Goal: Task Accomplishment & Management: Use online tool/utility

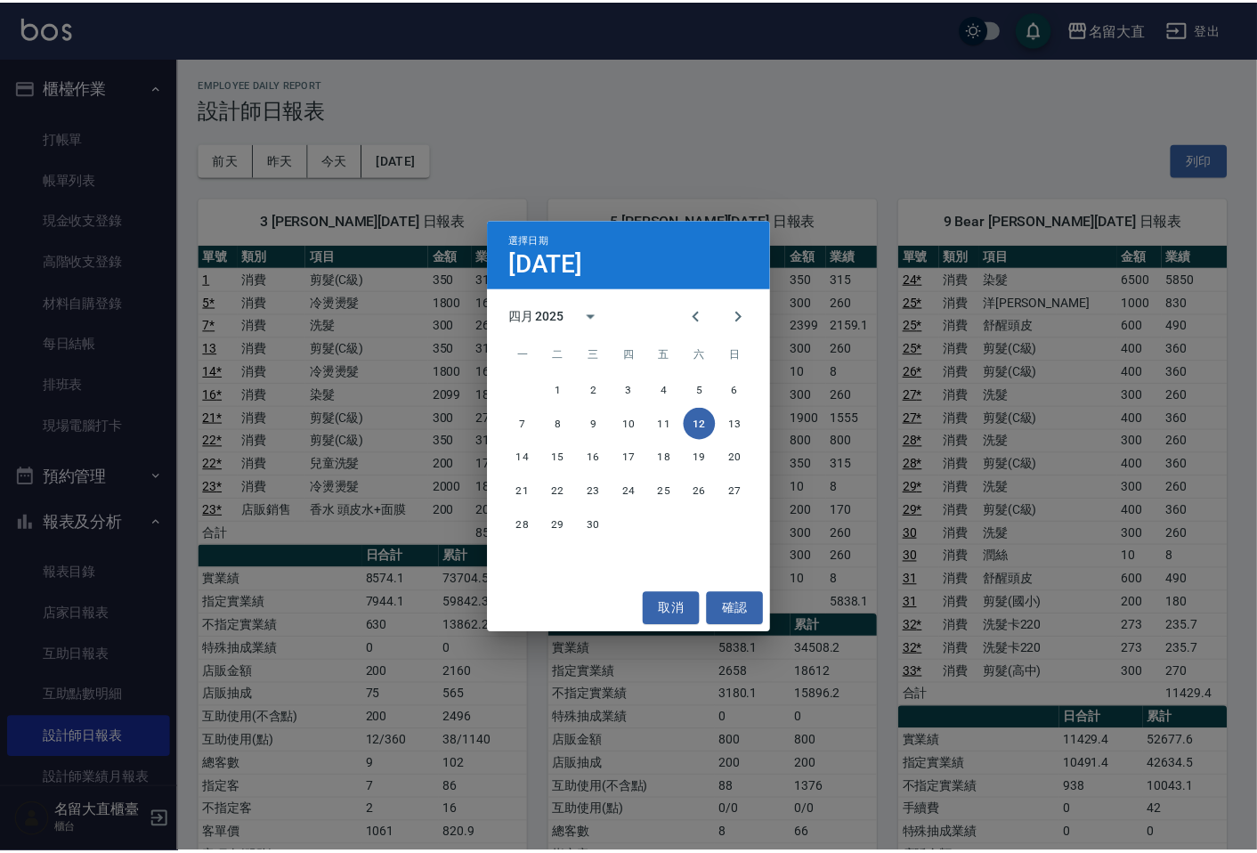
scroll to position [212, 0]
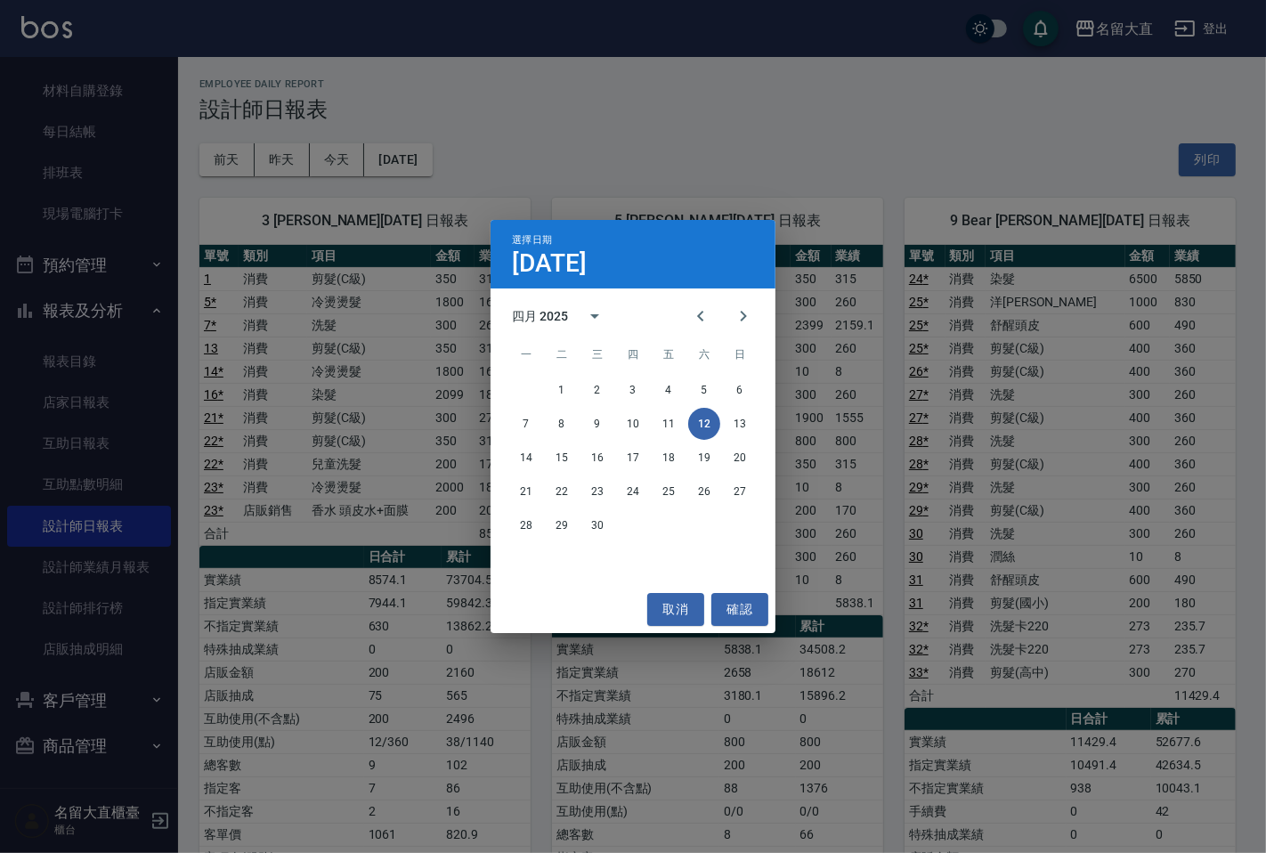
click at [319, 156] on div "選擇日期 [DATE] 四月 2025 一 二 三 四 五 六 日 1 2 3 4 5 6 7 8 9 10 11 12 13 14 15 16 17 18 …" at bounding box center [633, 426] width 1266 height 853
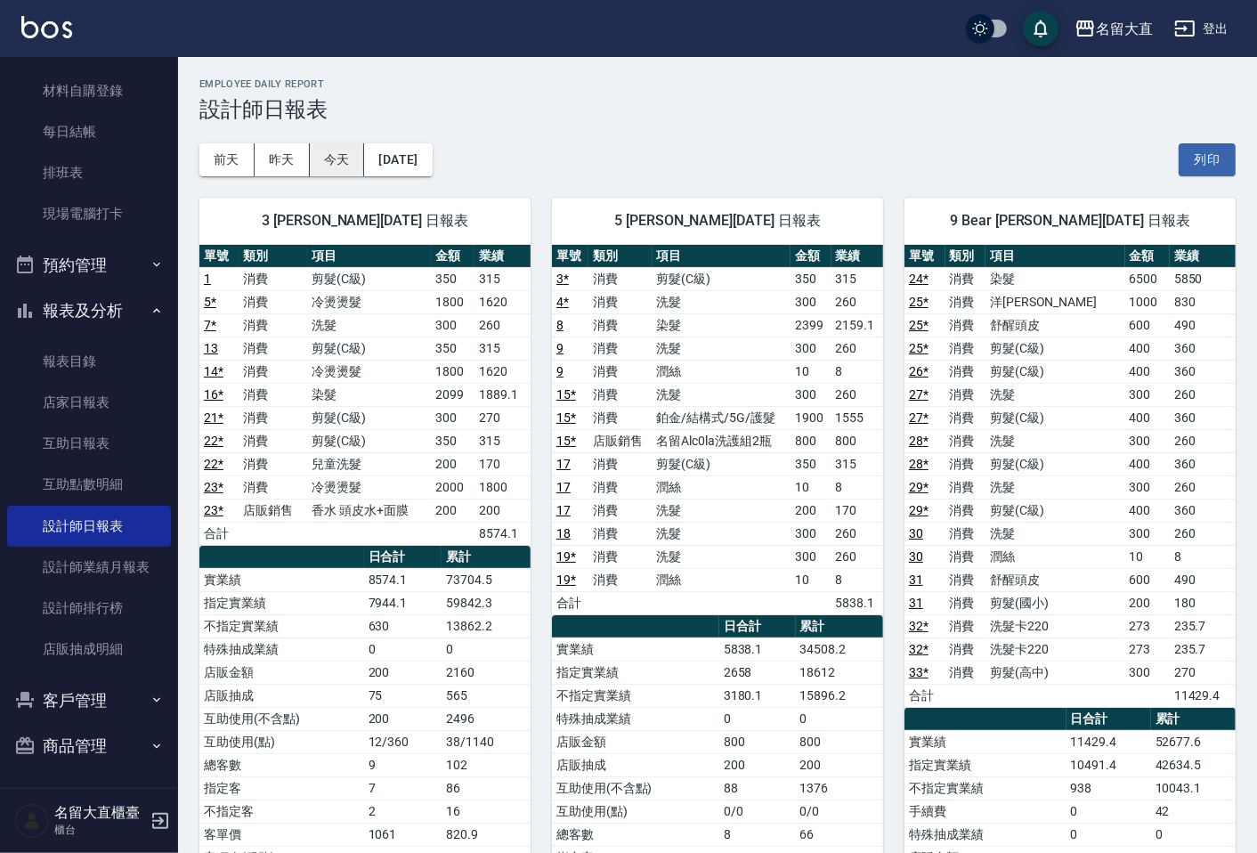
click at [333, 151] on button "今天" at bounding box center [337, 159] width 55 height 33
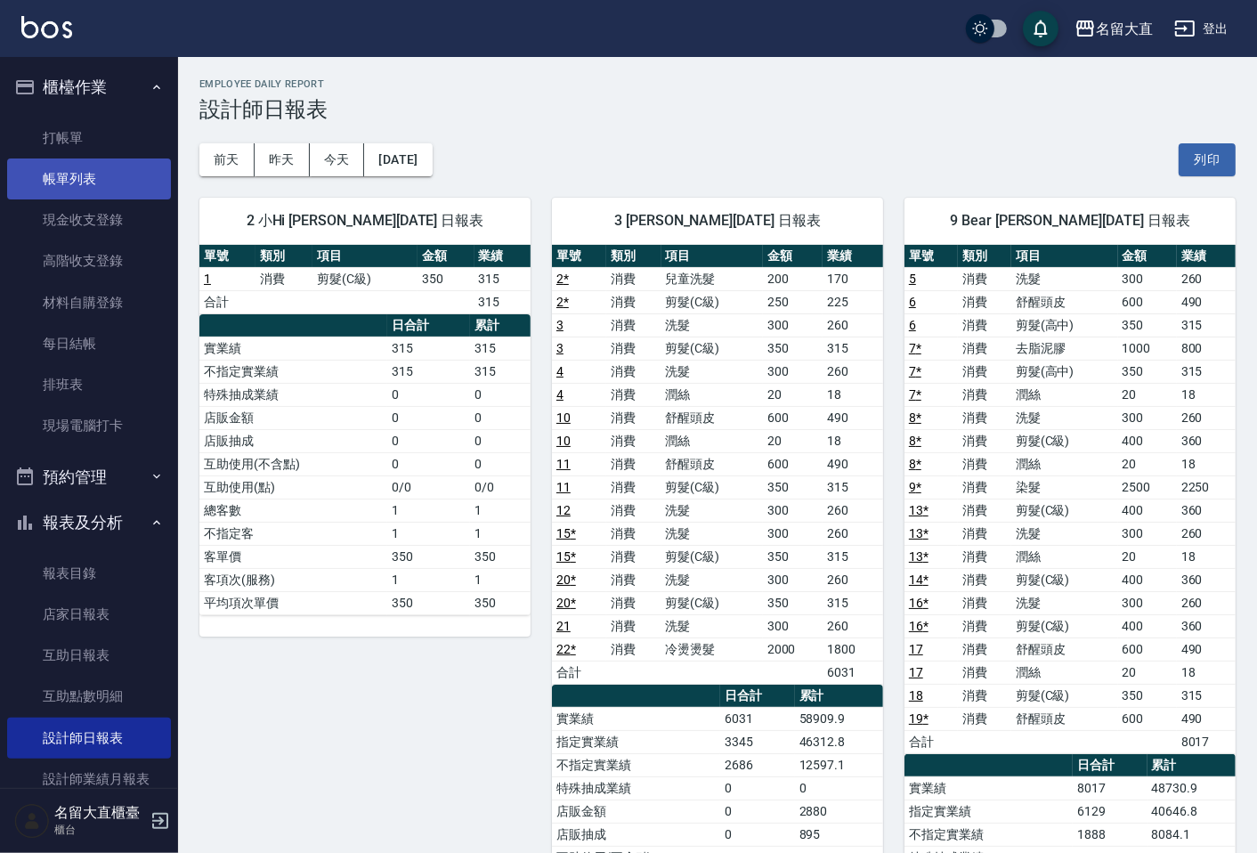
click at [95, 174] on link "帳單列表" at bounding box center [89, 178] width 164 height 41
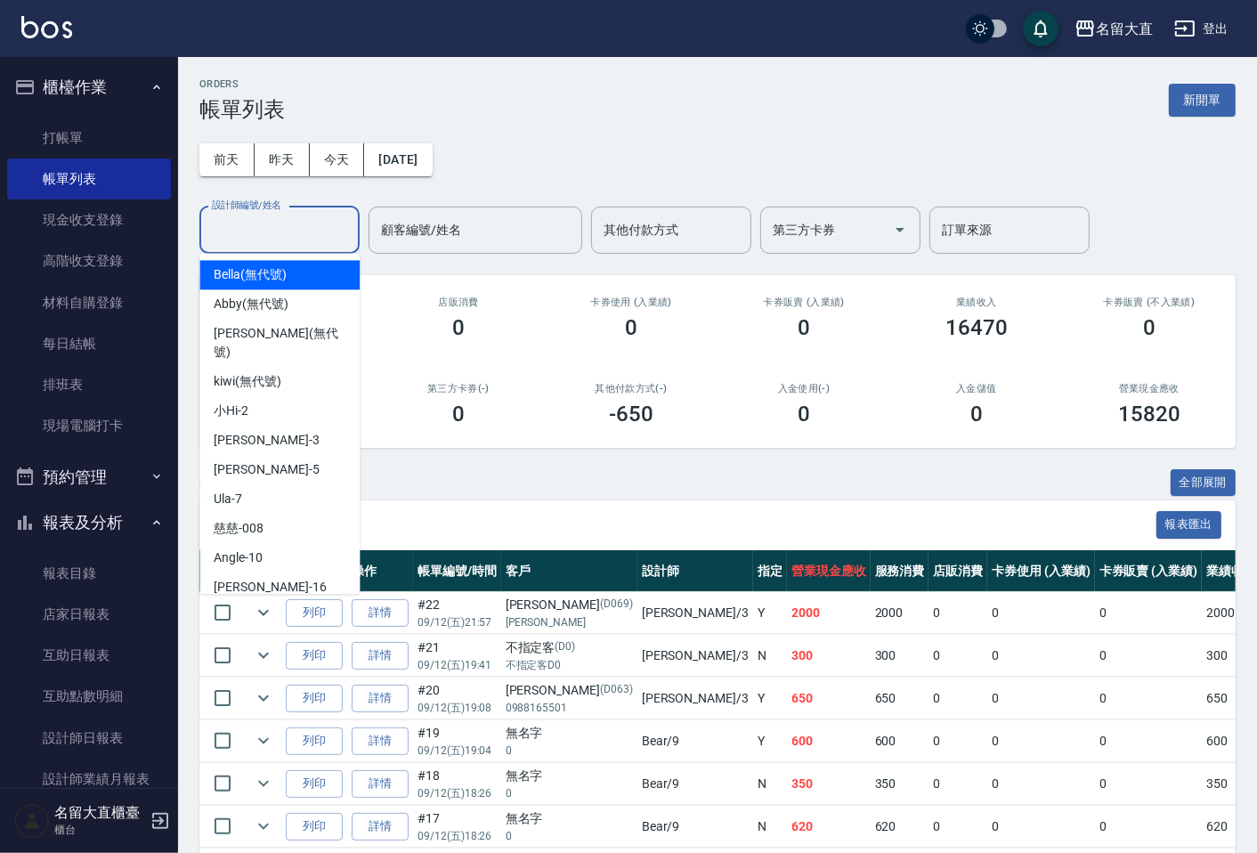
click at [287, 216] on input "設計師編號/姓名" at bounding box center [279, 230] width 144 height 31
click at [245, 426] on div "[PERSON_NAME]3" at bounding box center [279, 440] width 160 height 29
type input "[PERSON_NAME]3"
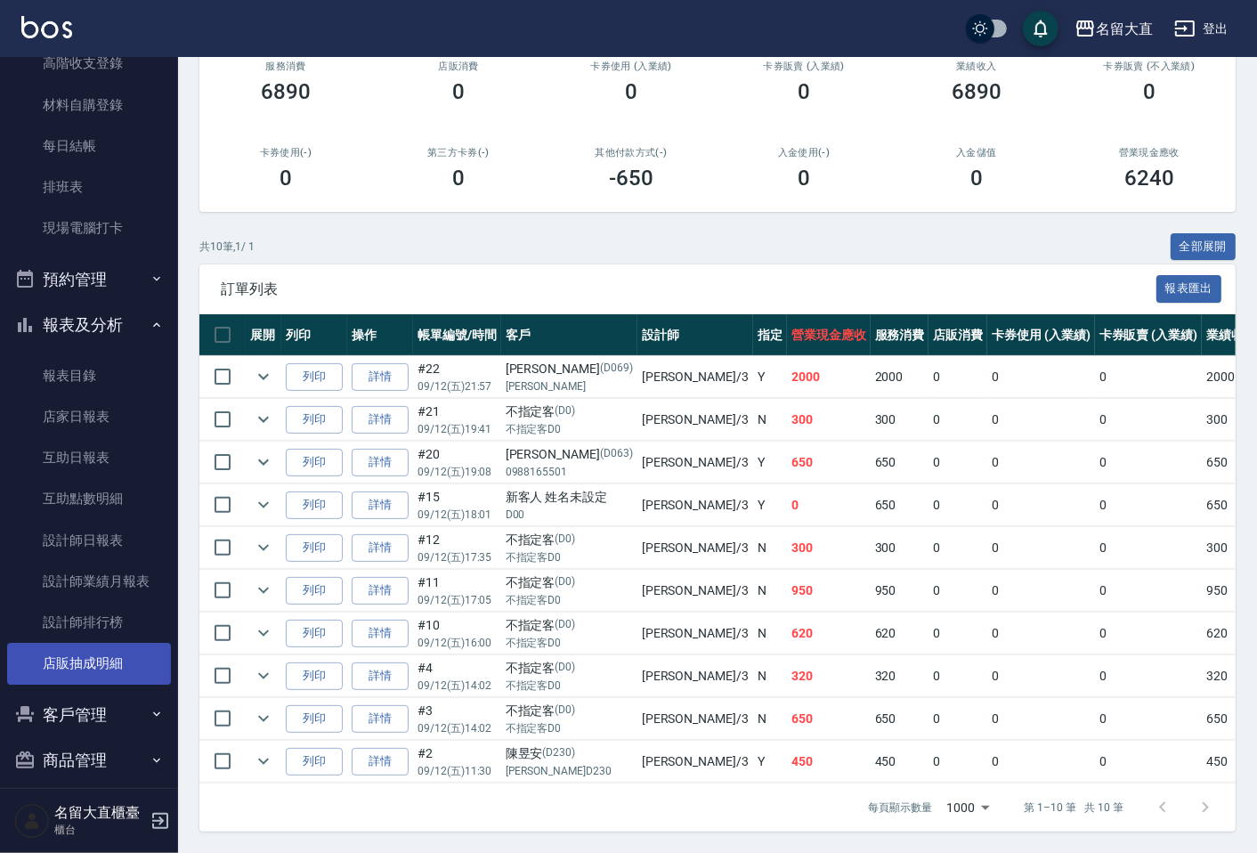
scroll to position [212, 0]
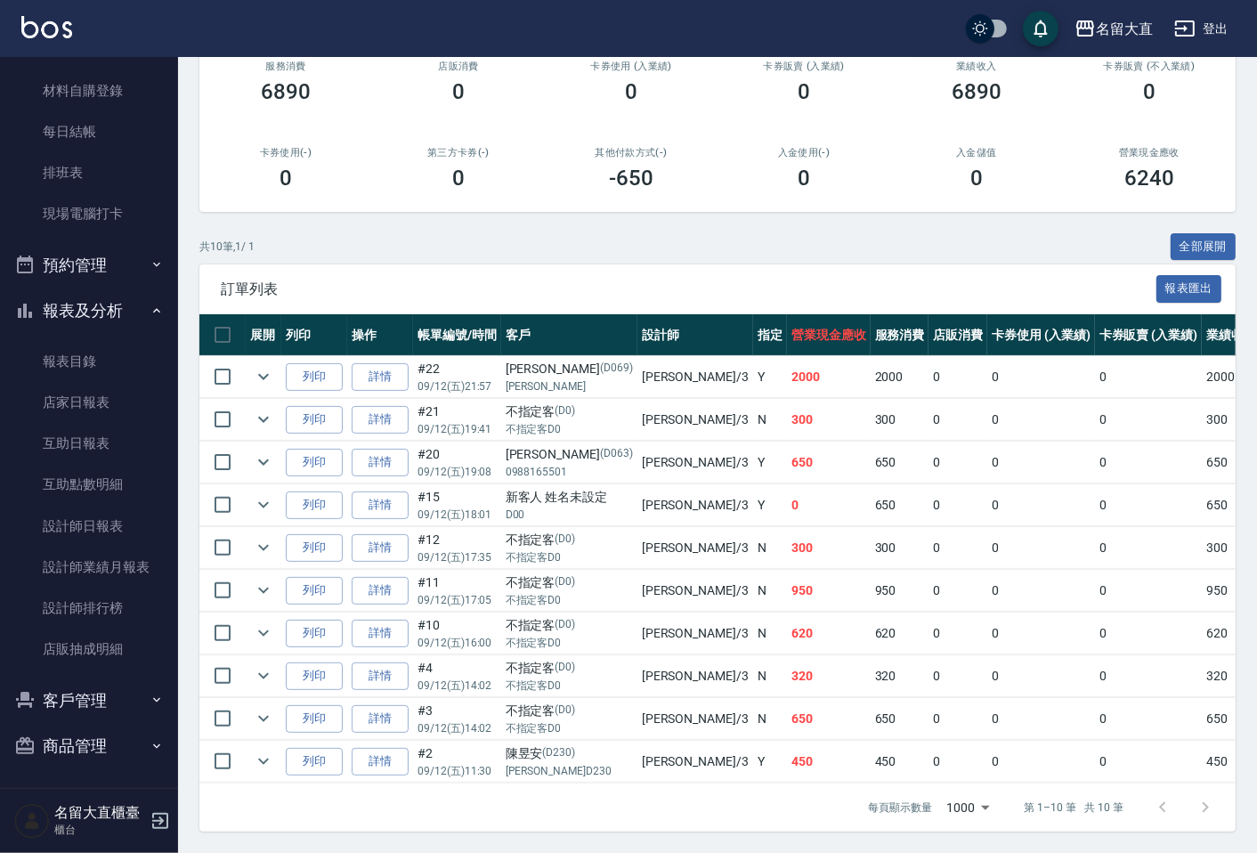
click at [52, 701] on button "客戶管理" at bounding box center [89, 701] width 164 height 46
click at [69, 736] on link "客戶列表" at bounding box center [89, 750] width 164 height 41
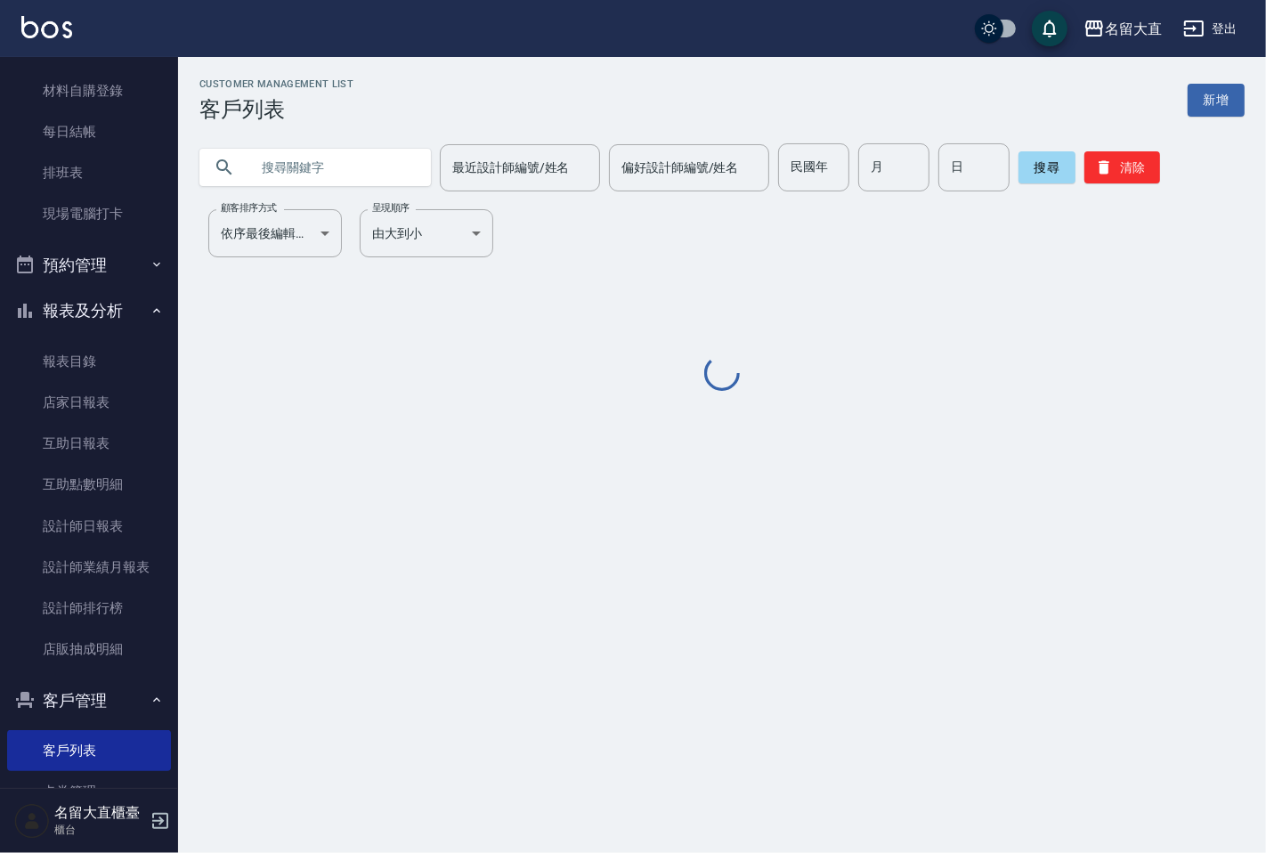
click at [339, 176] on input "text" at bounding box center [332, 167] width 167 height 48
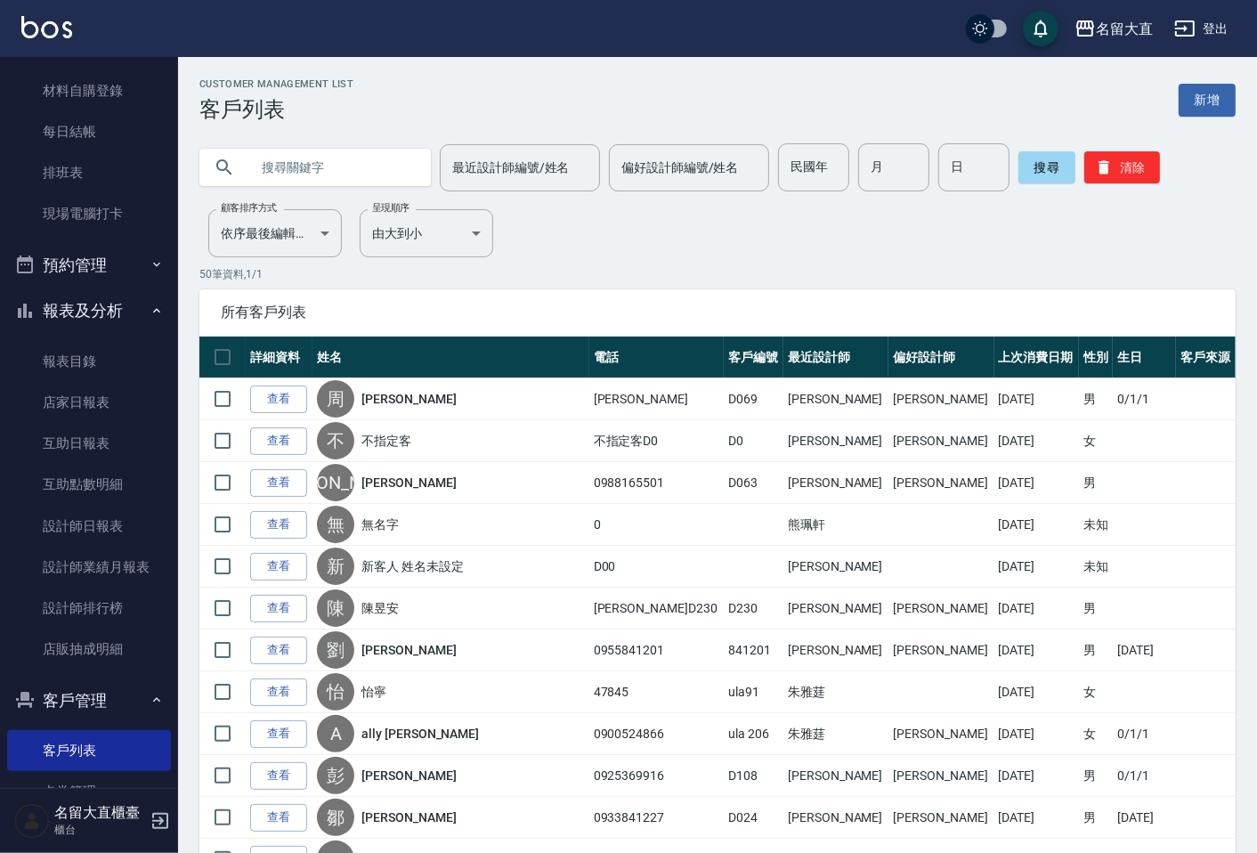
click at [336, 181] on input "text" at bounding box center [332, 167] width 167 height 48
type input "0912270217"
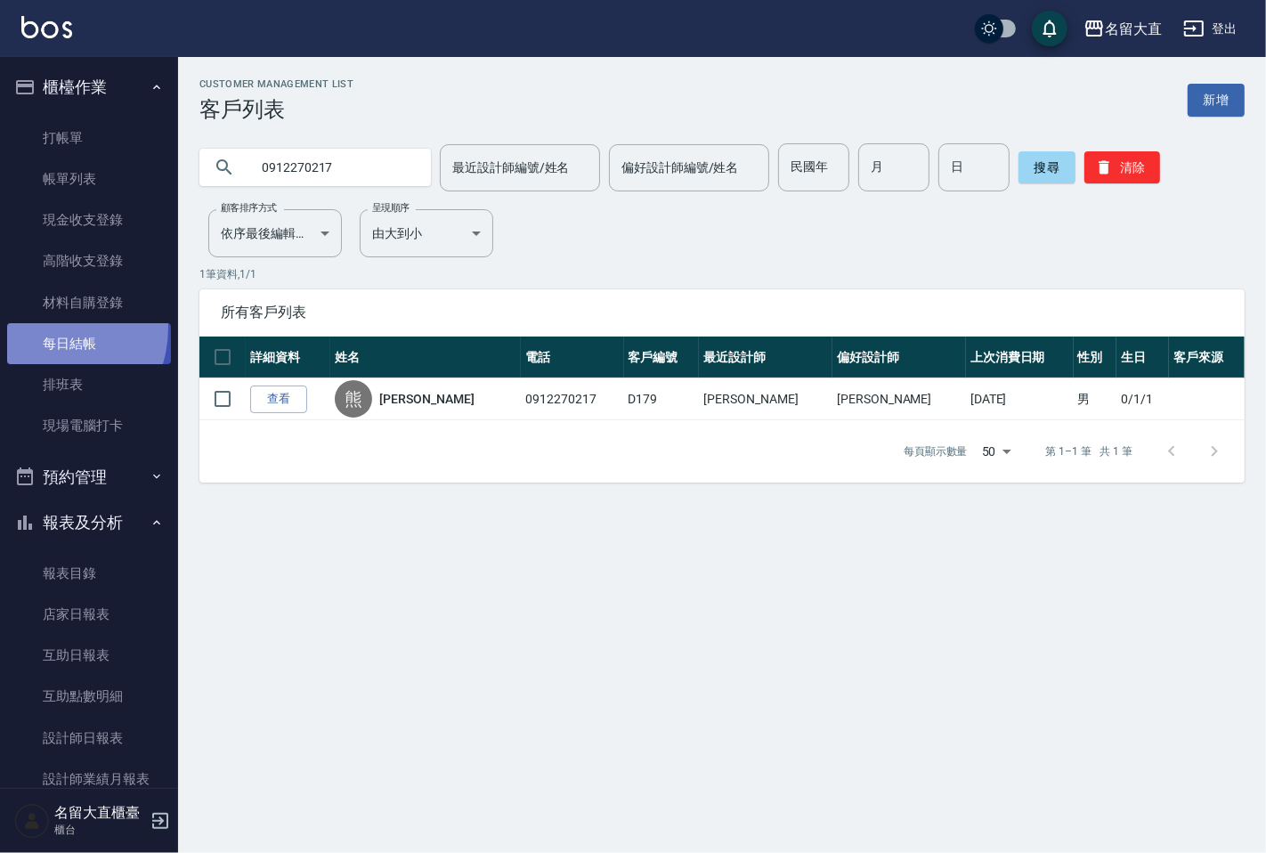
click at [43, 328] on link "每日結帳" at bounding box center [89, 343] width 164 height 41
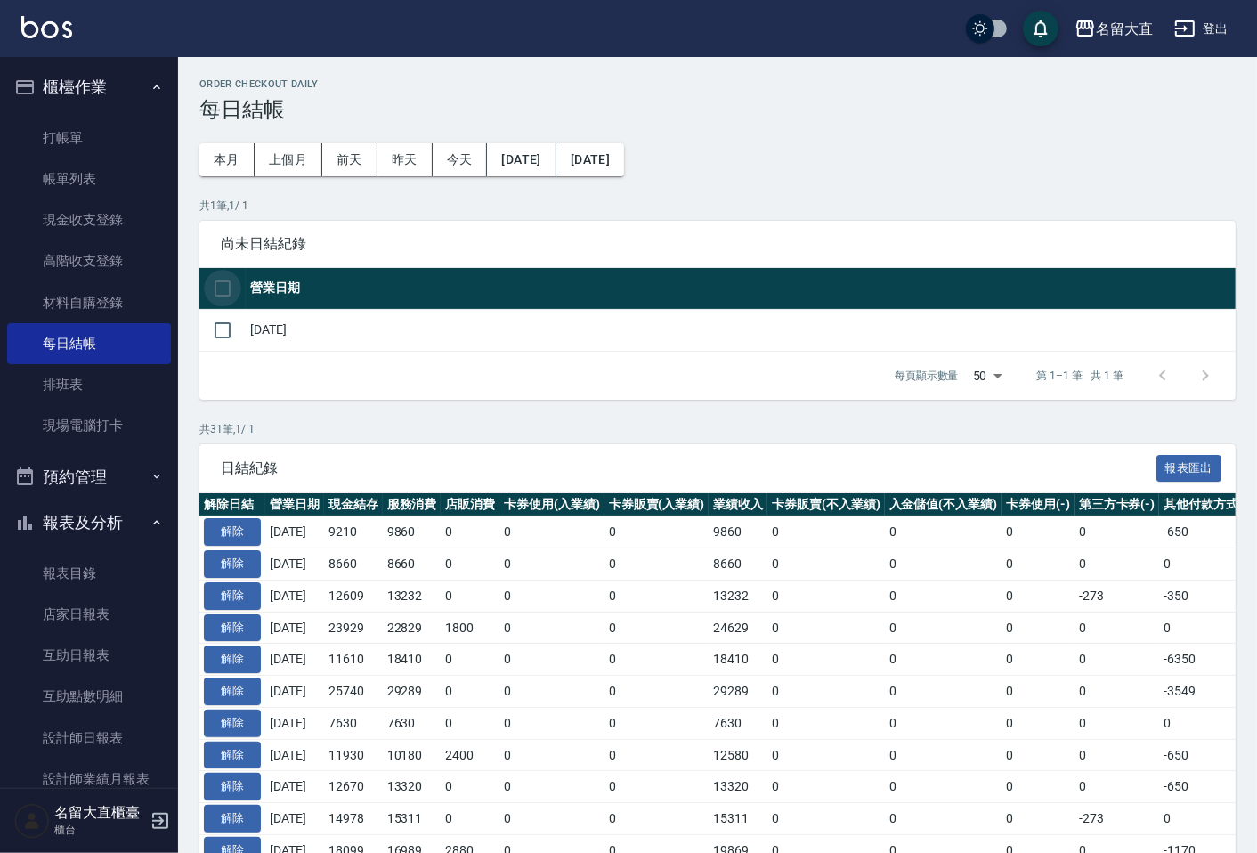
click at [219, 291] on input "checkbox" at bounding box center [222, 288] width 37 height 37
checkbox input "true"
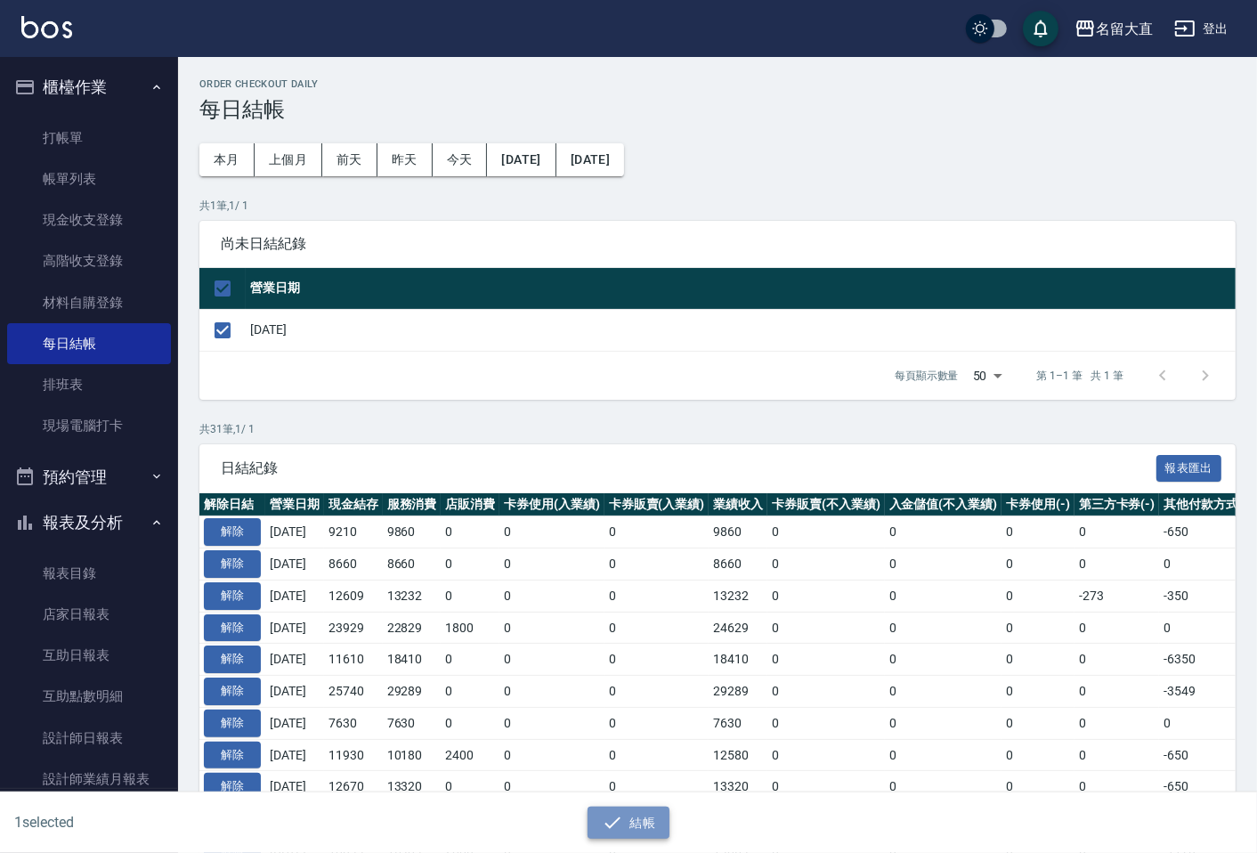
click at [642, 823] on button "結帳" at bounding box center [629, 823] width 83 height 33
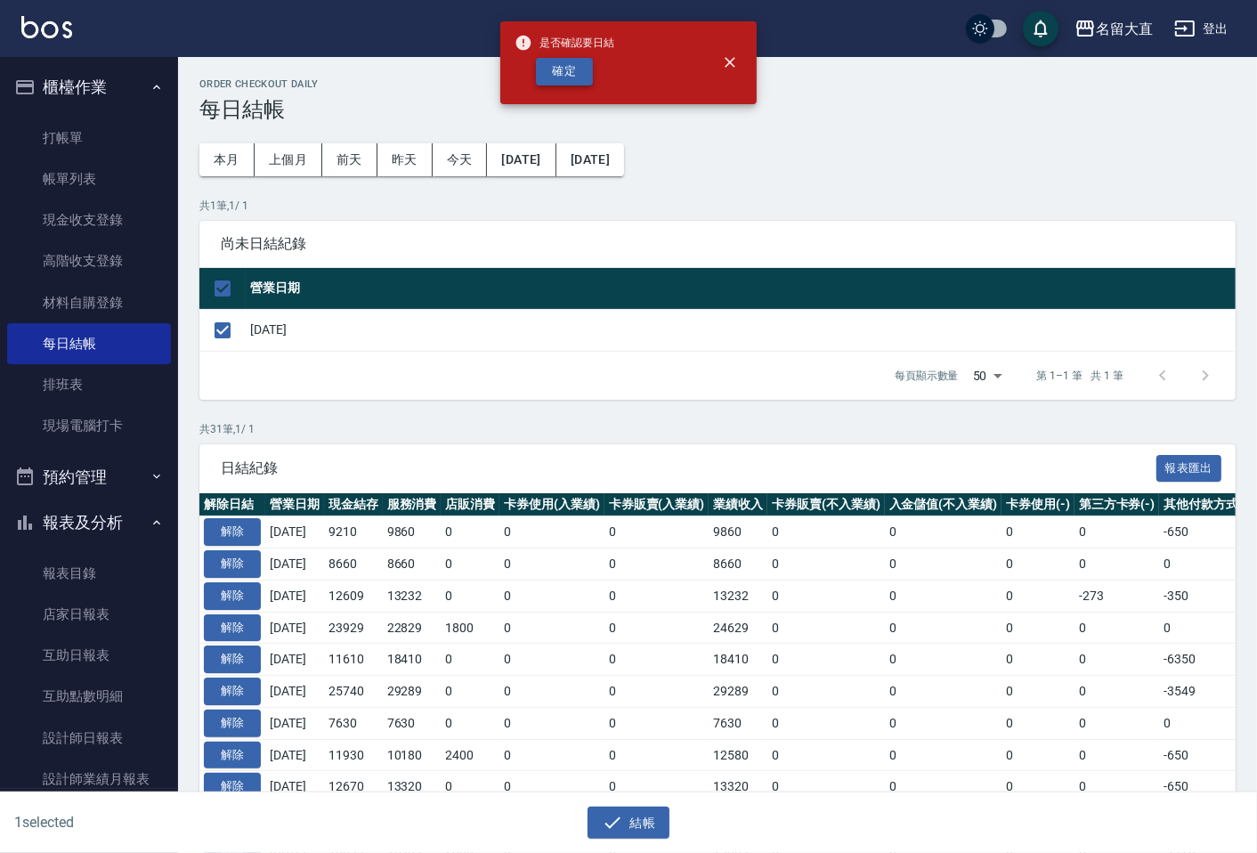
click at [572, 74] on button "確定" at bounding box center [564, 72] width 57 height 28
checkbox input "false"
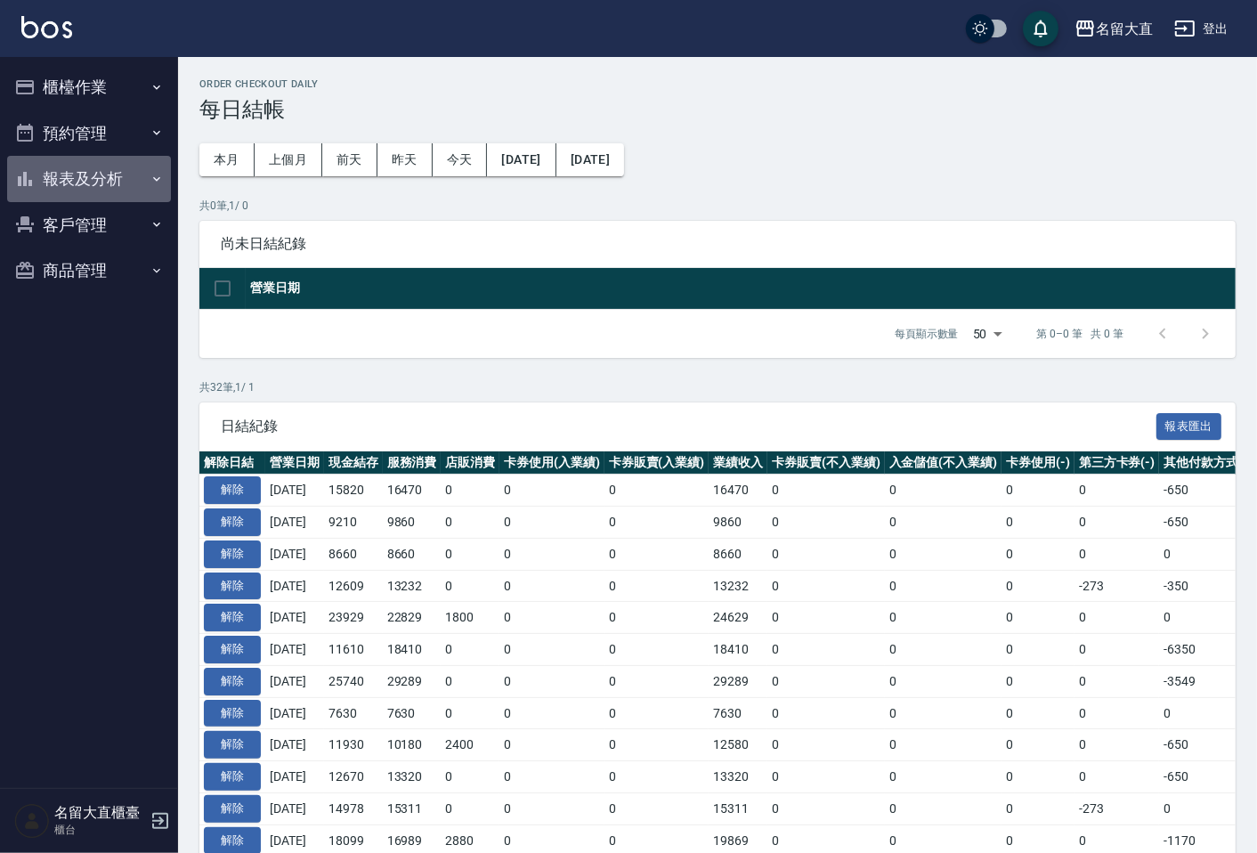
click at [91, 182] on button "報表及分析" at bounding box center [89, 179] width 164 height 46
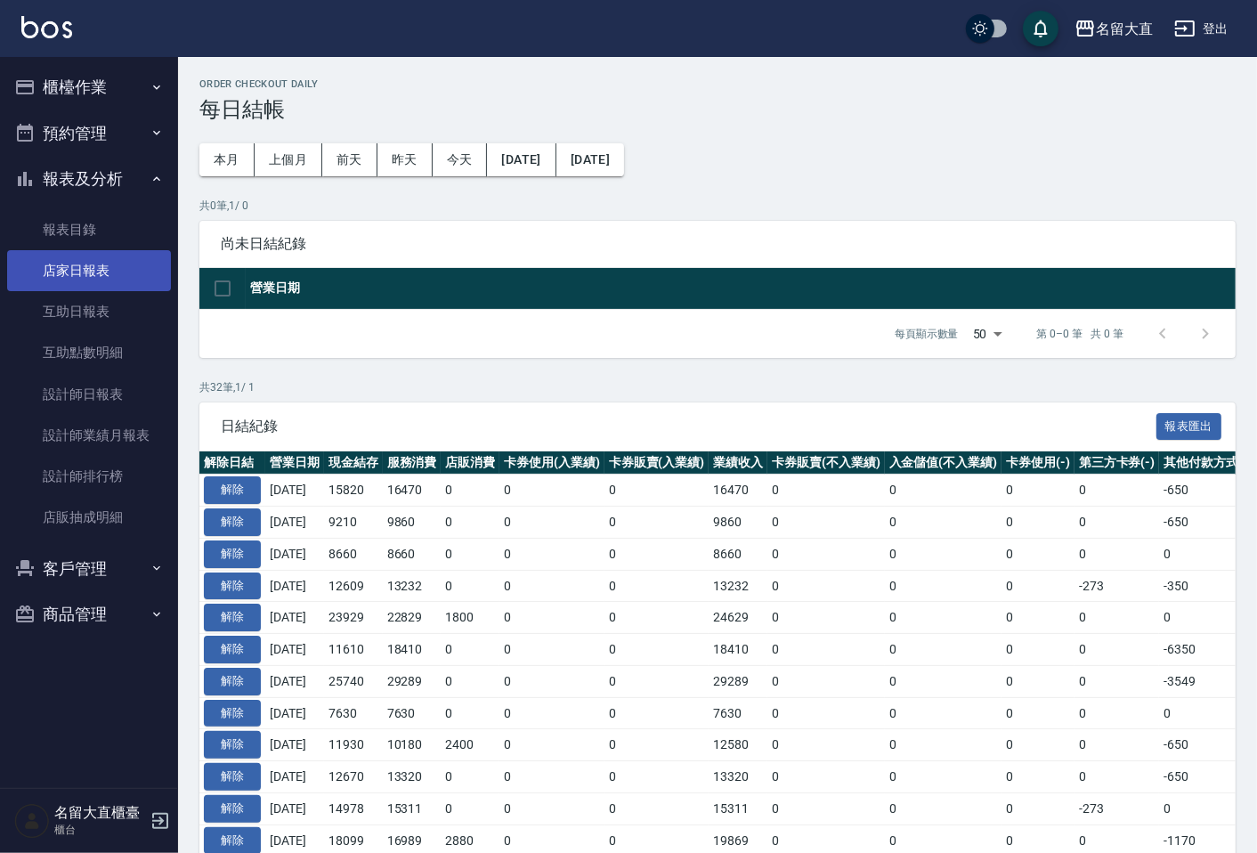
click at [93, 272] on link "店家日報表" at bounding box center [89, 270] width 164 height 41
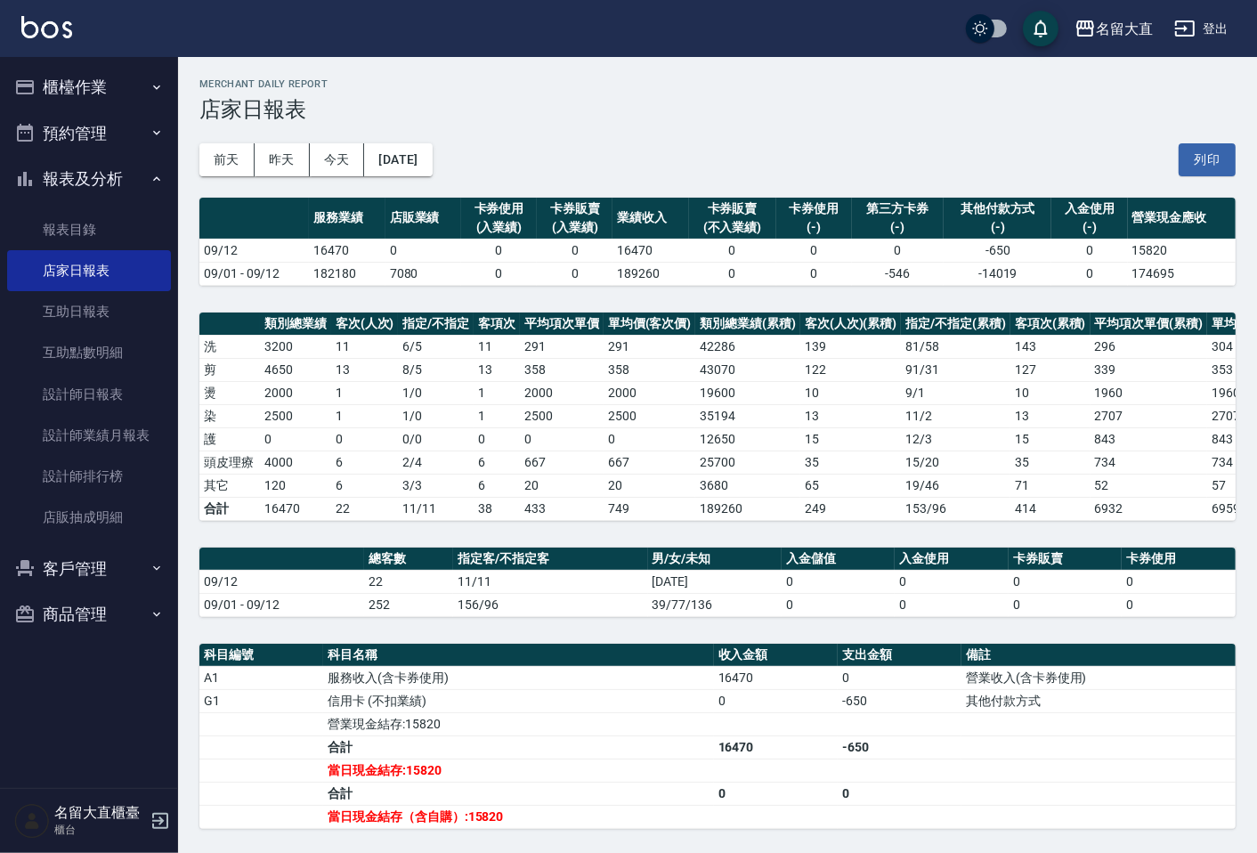
click at [104, 85] on button "櫃檯作業" at bounding box center [89, 87] width 164 height 46
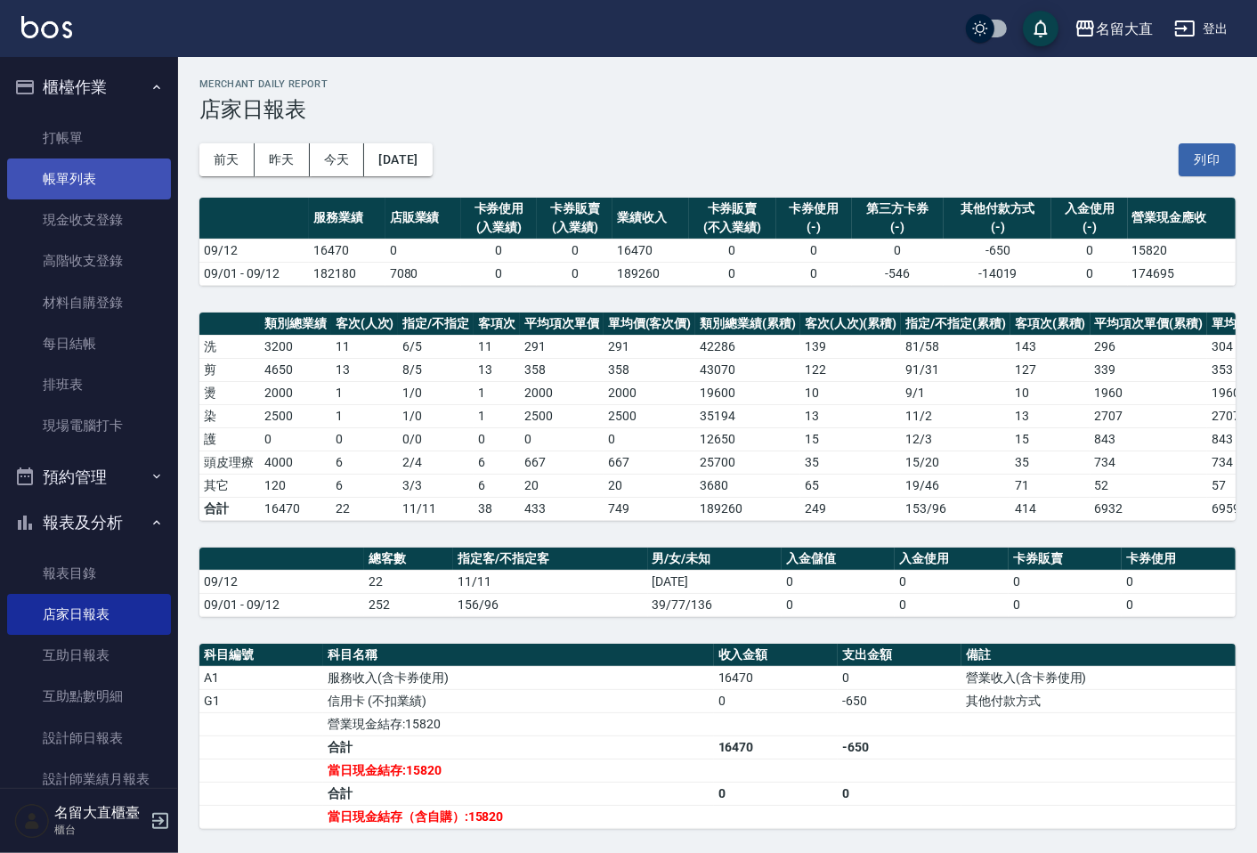
click at [109, 162] on link "帳單列表" at bounding box center [89, 178] width 164 height 41
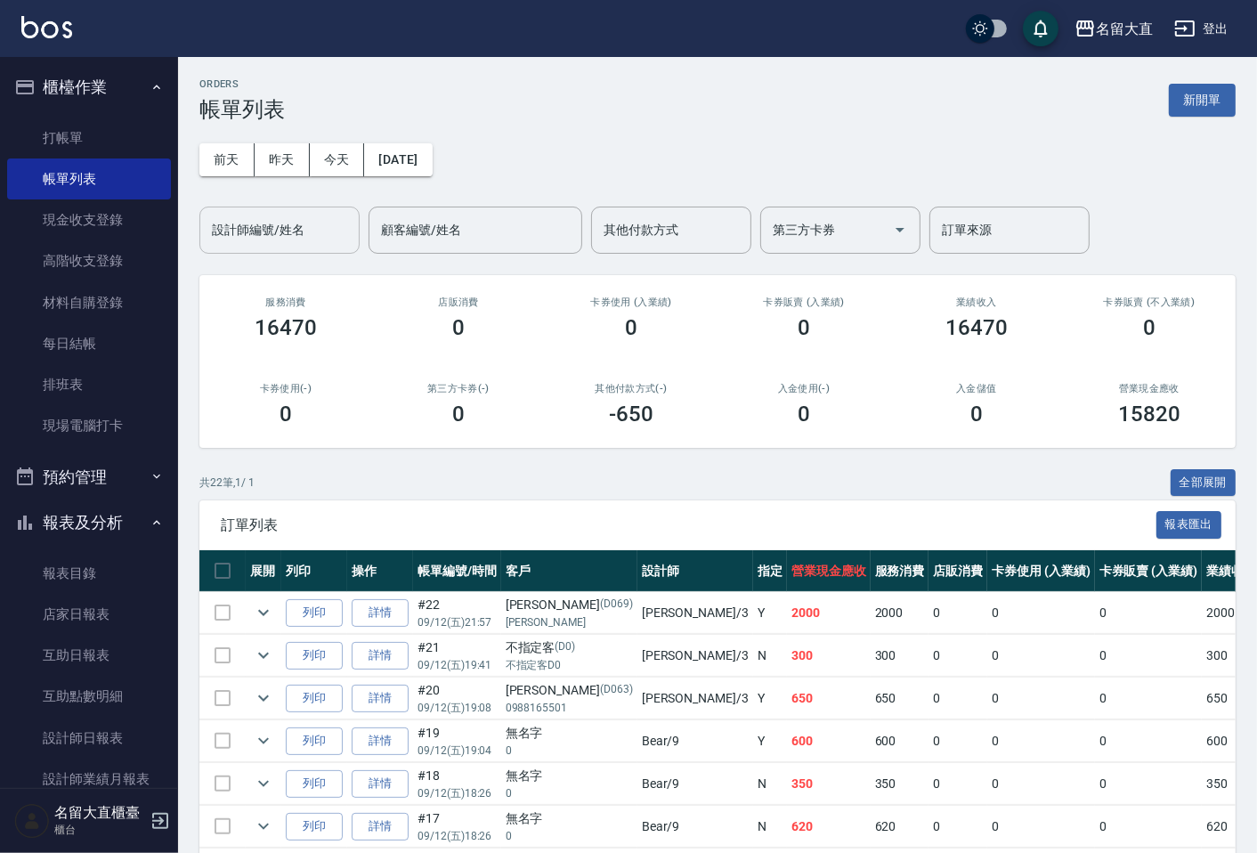
click at [249, 224] on input "設計師編號/姓名" at bounding box center [279, 230] width 144 height 31
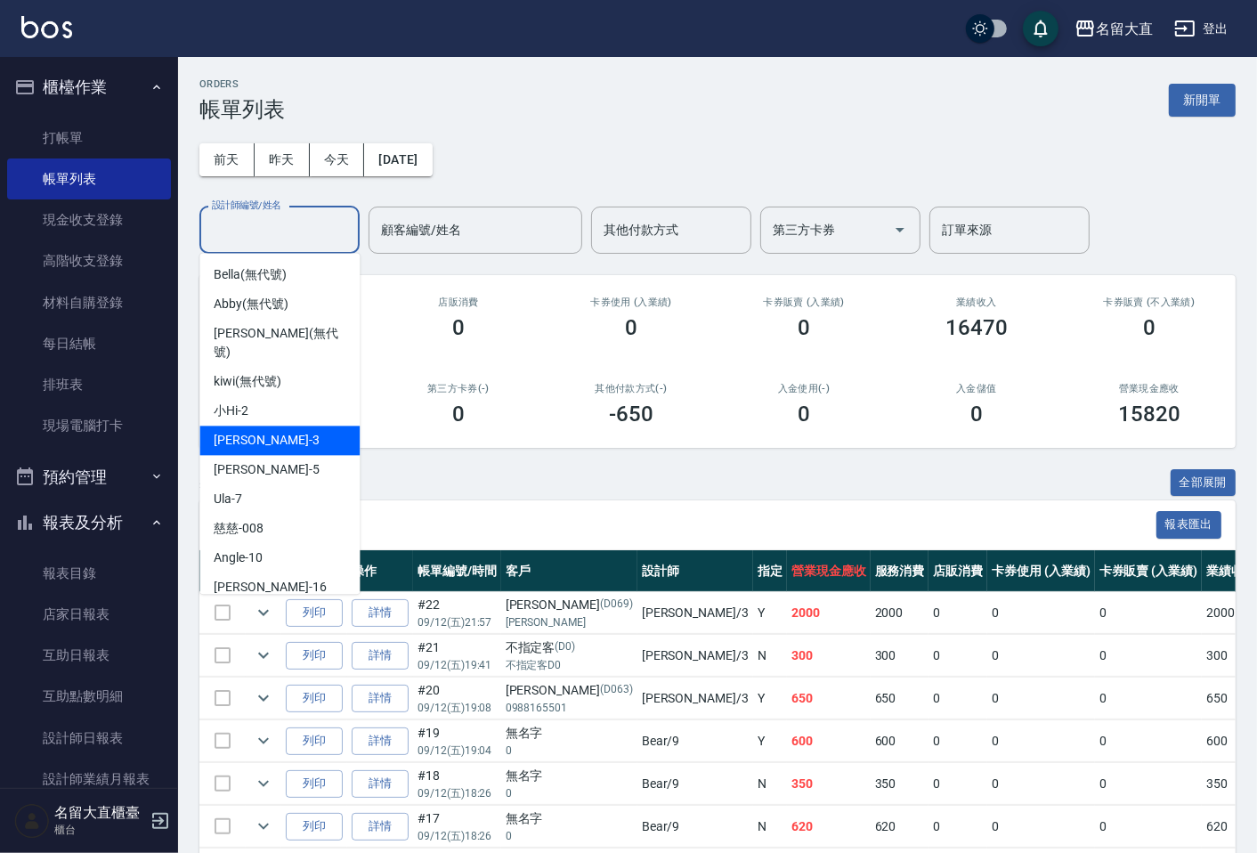
click at [256, 431] on span "[PERSON_NAME]3" at bounding box center [266, 440] width 105 height 19
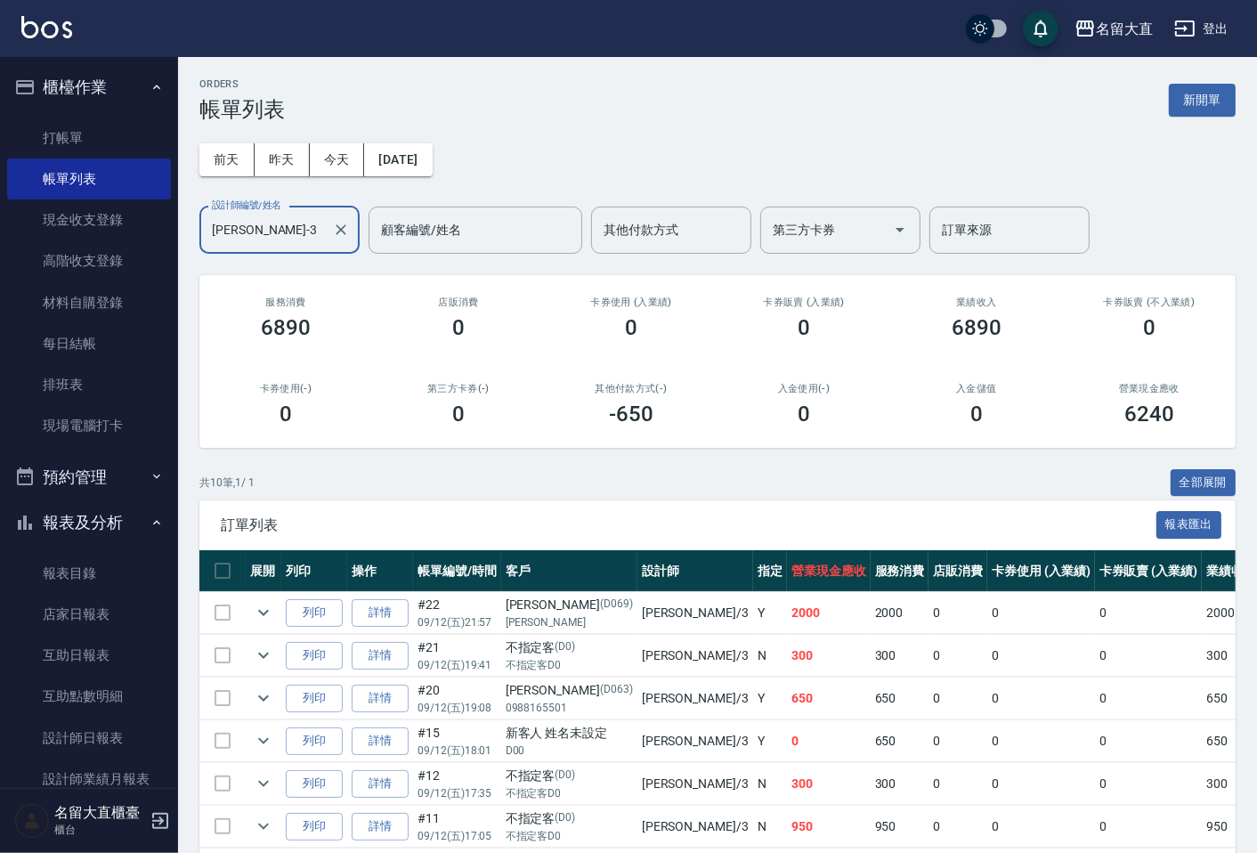
click at [263, 229] on input "[PERSON_NAME]3" at bounding box center [266, 230] width 118 height 31
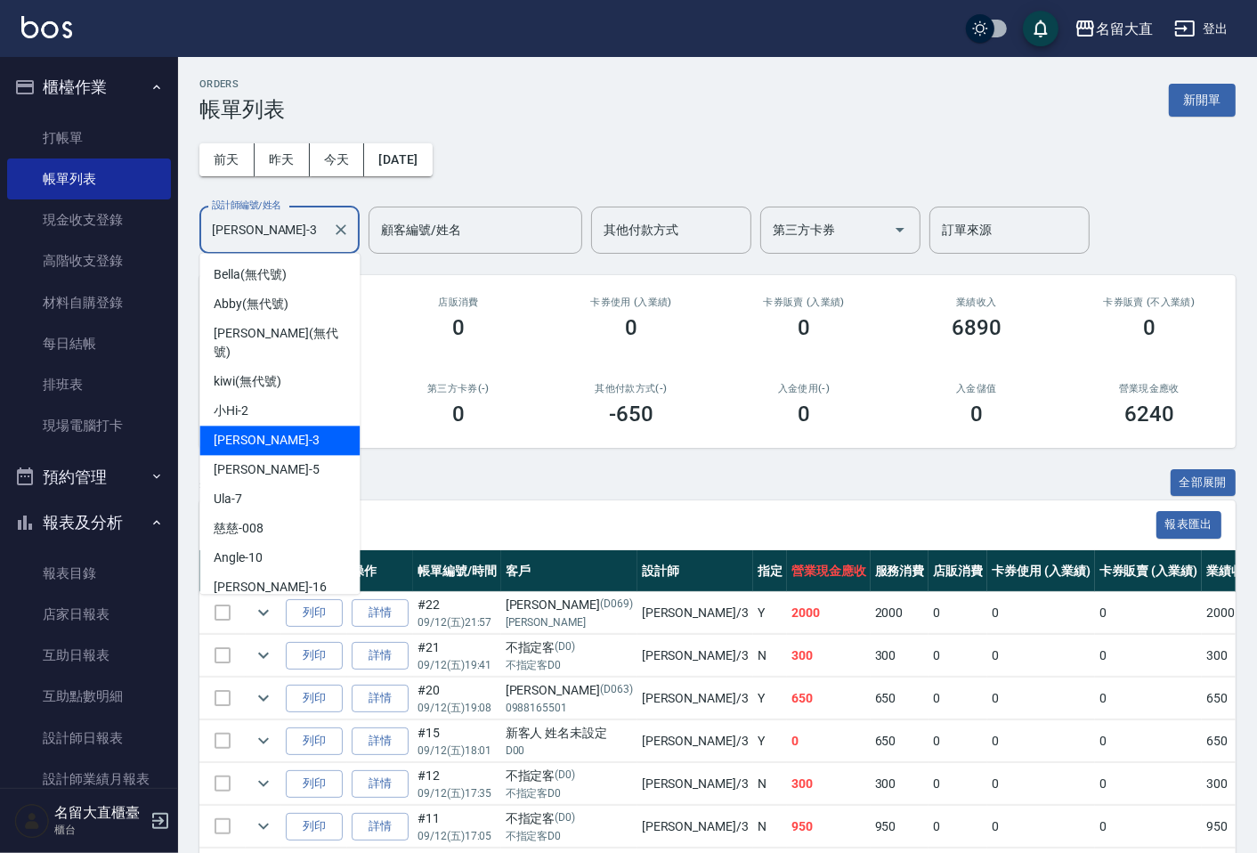
click at [263, 229] on input "[PERSON_NAME]3" at bounding box center [266, 230] width 118 height 31
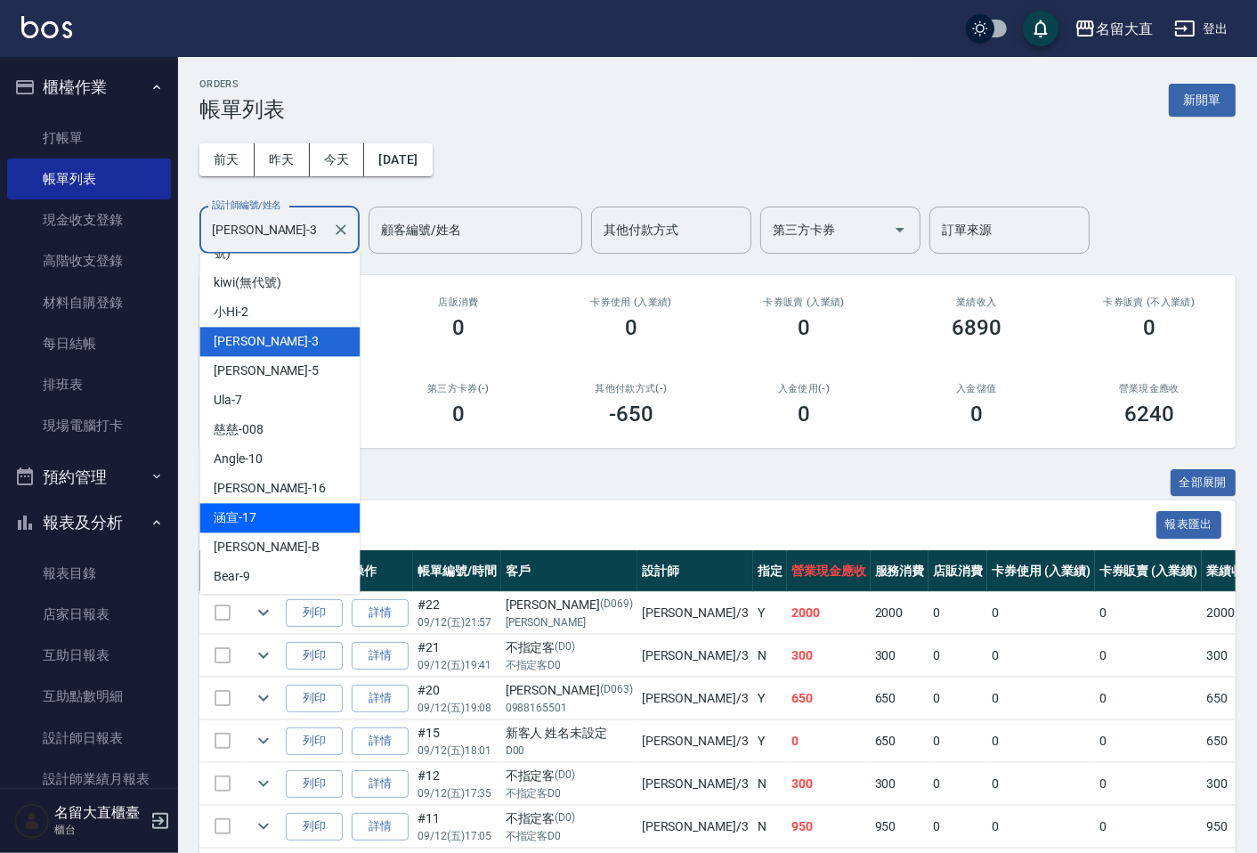
scroll to position [198, 0]
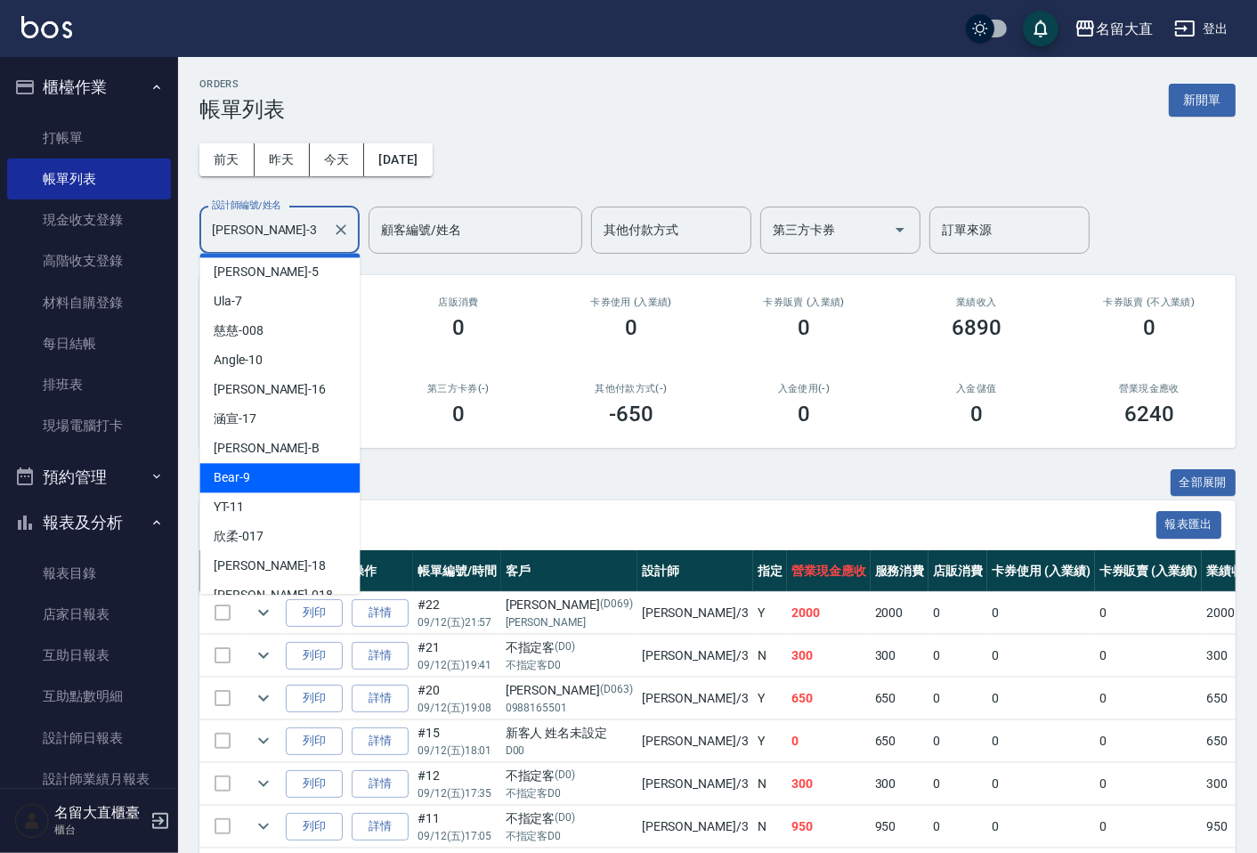
click at [277, 469] on div "Bear -9" at bounding box center [279, 477] width 160 height 29
type input "Bear-9"
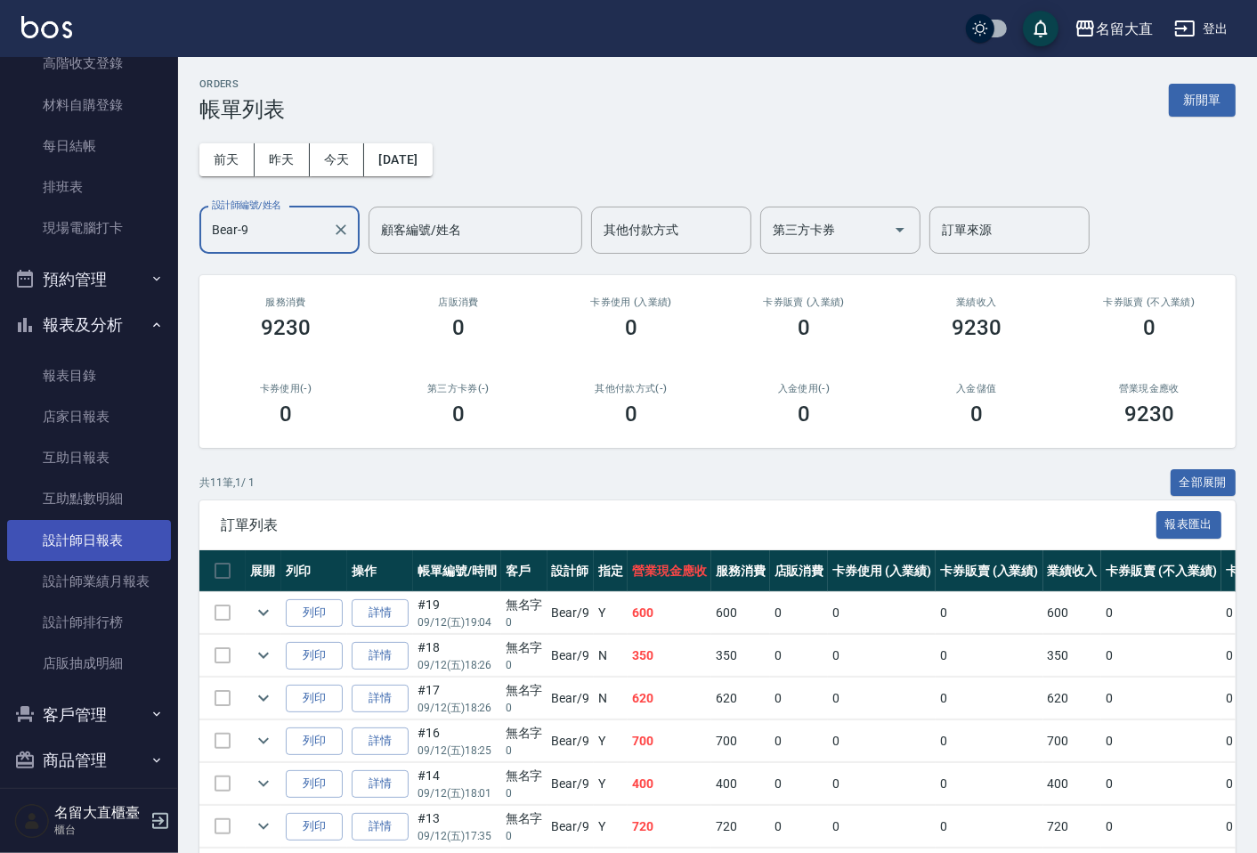
click at [100, 539] on link "設計師日報表" at bounding box center [89, 540] width 164 height 41
